Goal: Information Seeking & Learning: Understand process/instructions

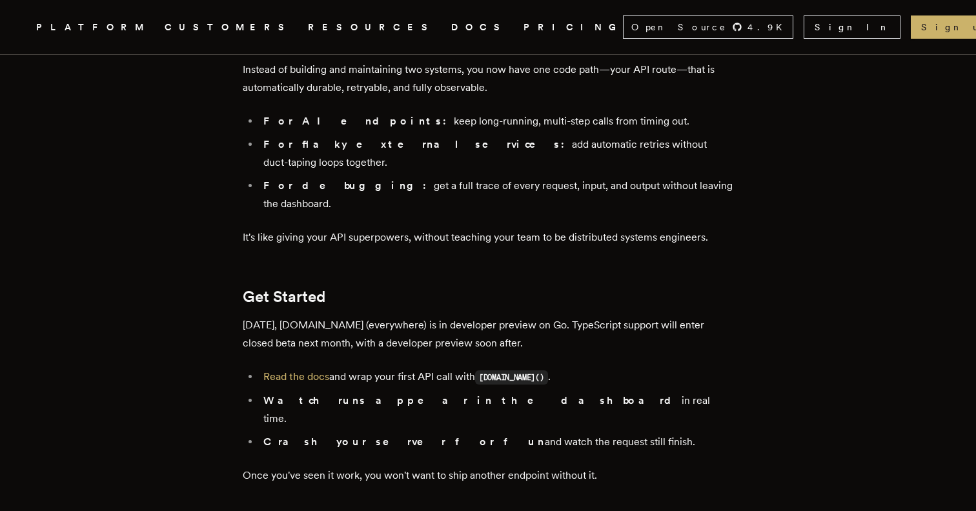
scroll to position [2174, 0]
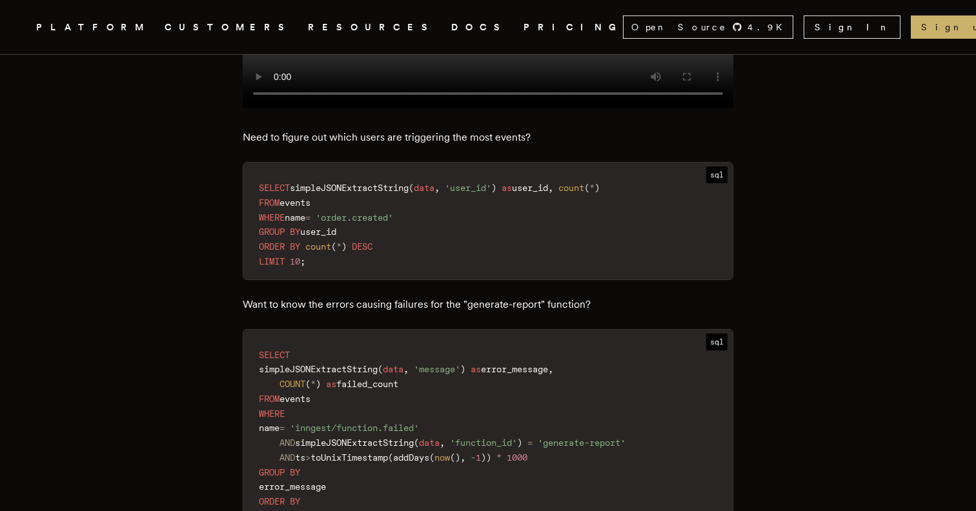
scroll to position [1604, 0]
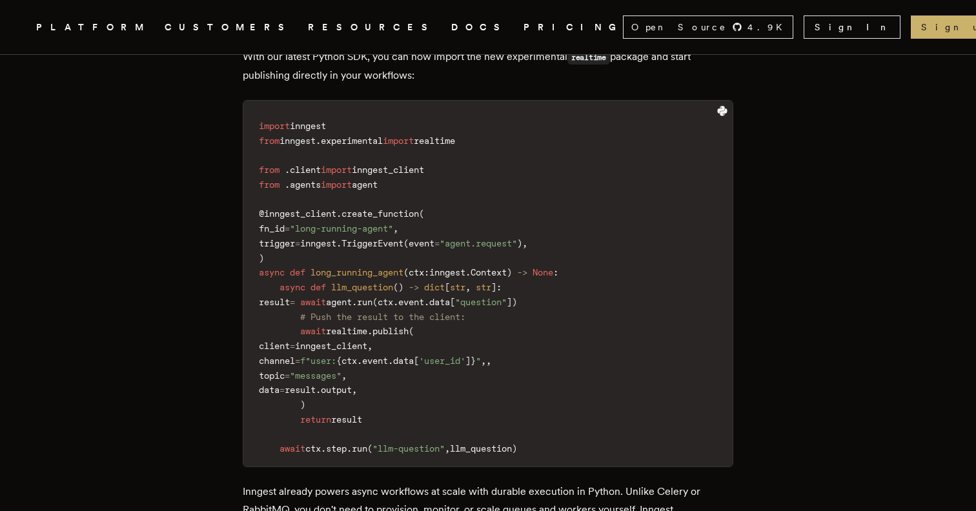
scroll to position [1427, 0]
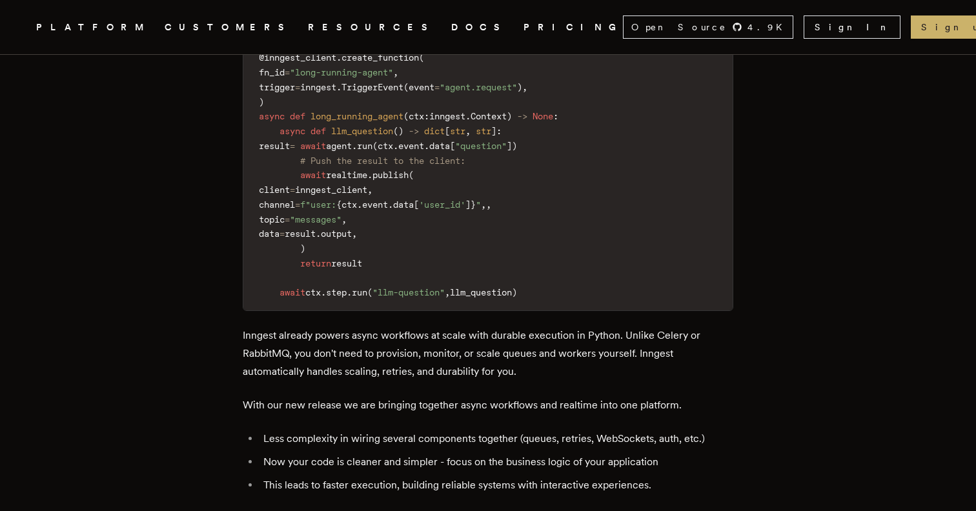
click at [451, 23] on link "DOCS" at bounding box center [479, 27] width 57 height 16
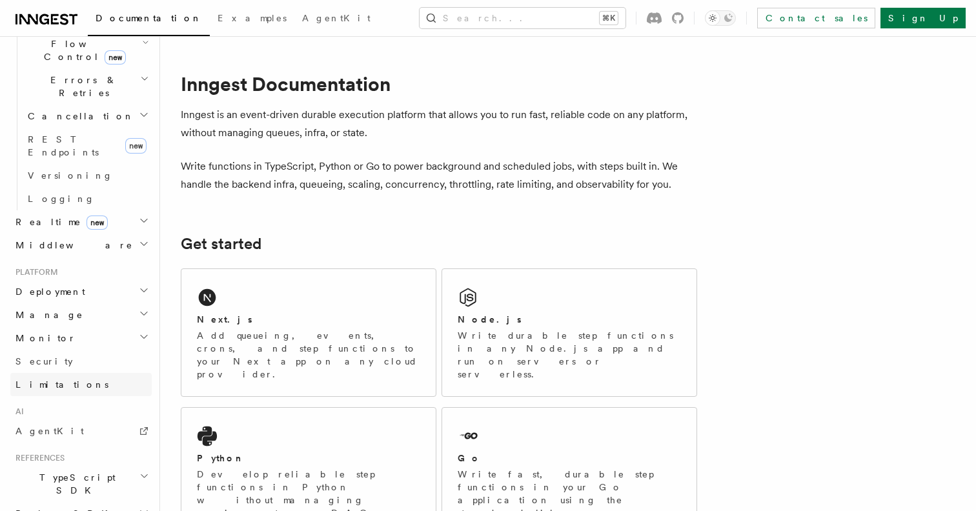
scroll to position [480, 0]
click at [143, 282] on icon "button" at bounding box center [144, 287] width 10 height 10
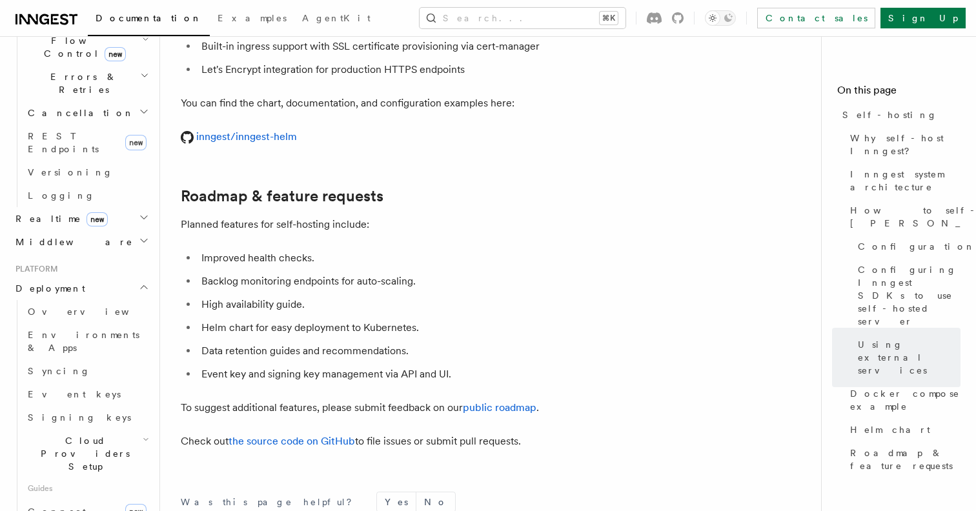
scroll to position [4889, 0]
